Goal: Information Seeking & Learning: Learn about a topic

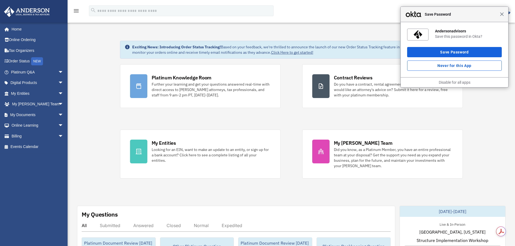
click at [500, 15] on span "Close" at bounding box center [502, 14] width 4 height 4
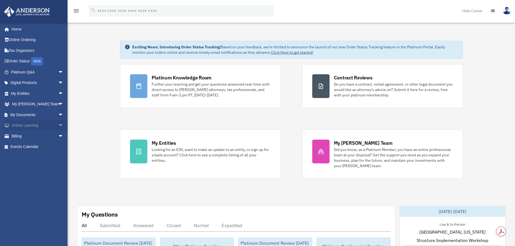
click at [58, 127] on span "arrow_drop_down" at bounding box center [63, 125] width 11 height 11
click at [29, 148] on link "Video Training" at bounding box center [40, 147] width 64 height 11
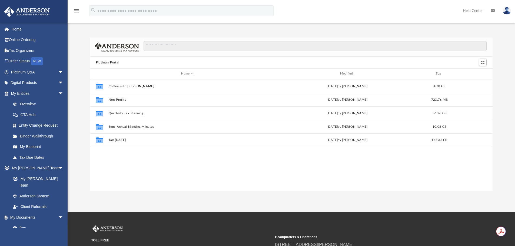
scroll to position [119, 398]
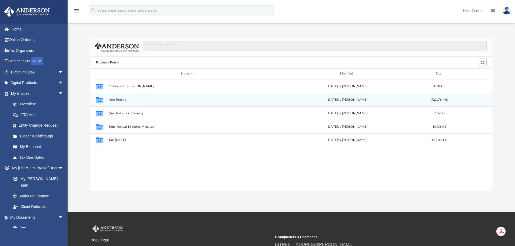
click at [115, 99] on button "Non-Profits" at bounding box center [187, 100] width 158 height 4
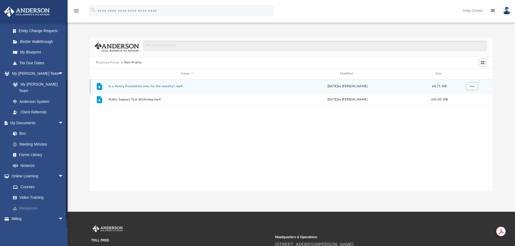
scroll to position [96, 0]
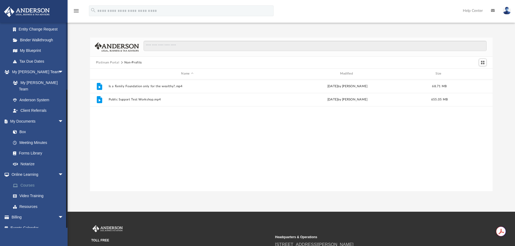
click at [25, 180] on link "Courses" at bounding box center [40, 185] width 64 height 11
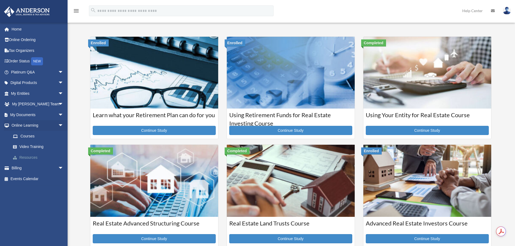
click at [34, 156] on link "Resources" at bounding box center [40, 157] width 64 height 11
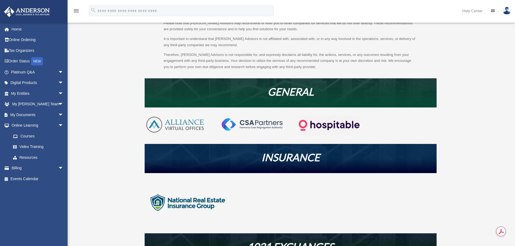
scroll to position [54, 0]
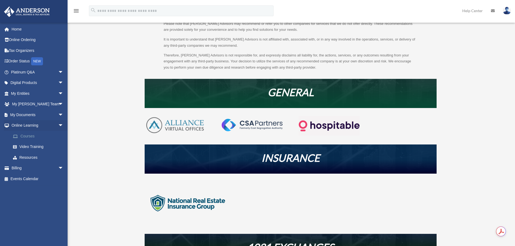
click at [26, 141] on ul "Courses Video Training Resources" at bounding box center [38, 147] width 68 height 32
click at [26, 138] on link "Courses" at bounding box center [40, 136] width 64 height 11
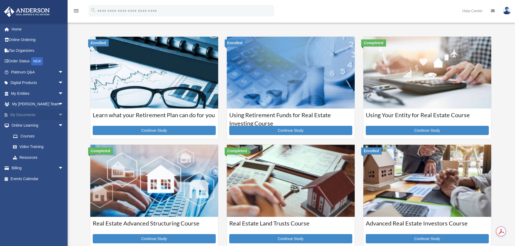
click at [58, 115] on span "arrow_drop_down" at bounding box center [63, 114] width 11 height 11
click at [58, 83] on span "arrow_drop_down" at bounding box center [63, 83] width 11 height 11
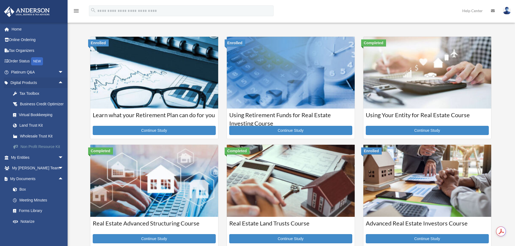
click at [45, 150] on div "Non Profit Resource Kit" at bounding box center [42, 146] width 46 height 7
